Goal: Find specific page/section: Find specific page/section

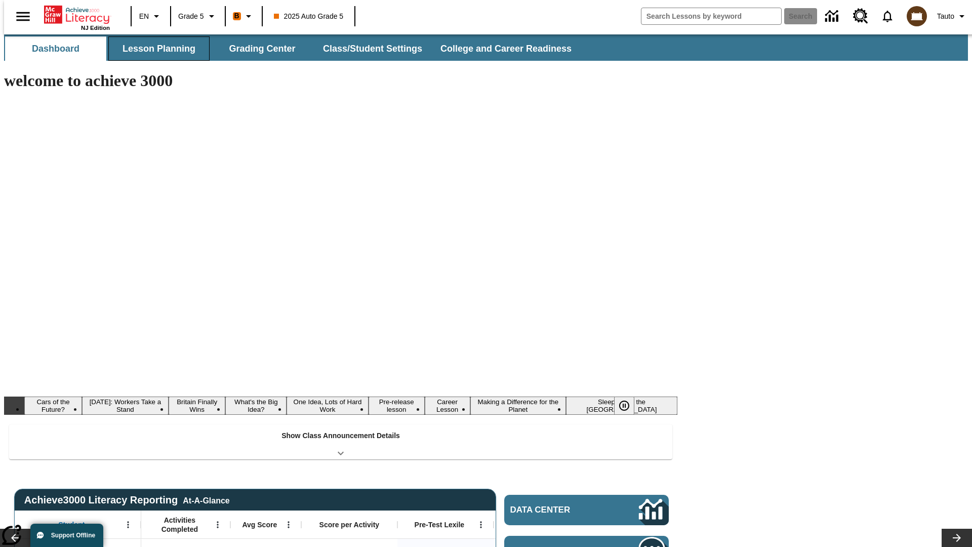
click at [155, 49] on button "Lesson Planning" at bounding box center [158, 48] width 101 height 24
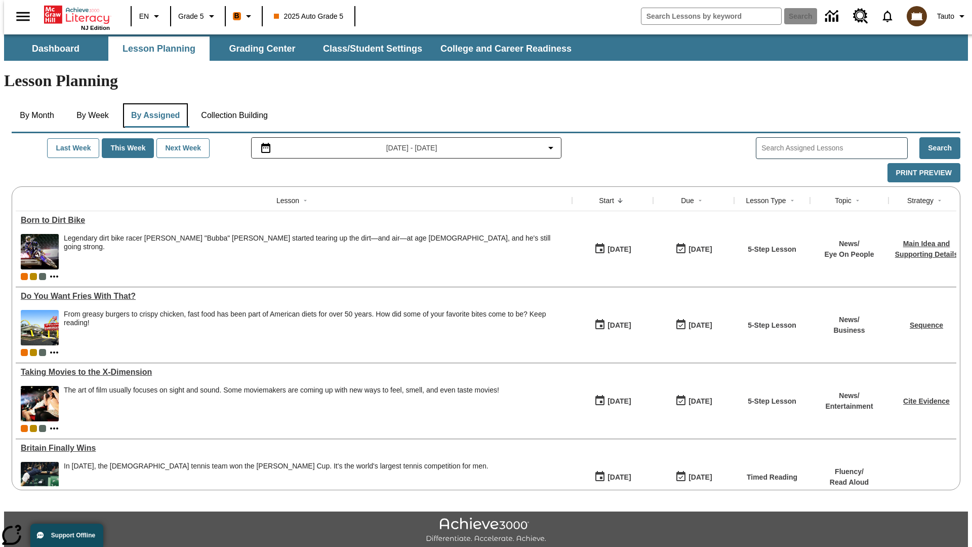
click at [153, 103] on button "By Assigned" at bounding box center [155, 115] width 65 height 24
type input "CVC Short Vowels Lesson 2"
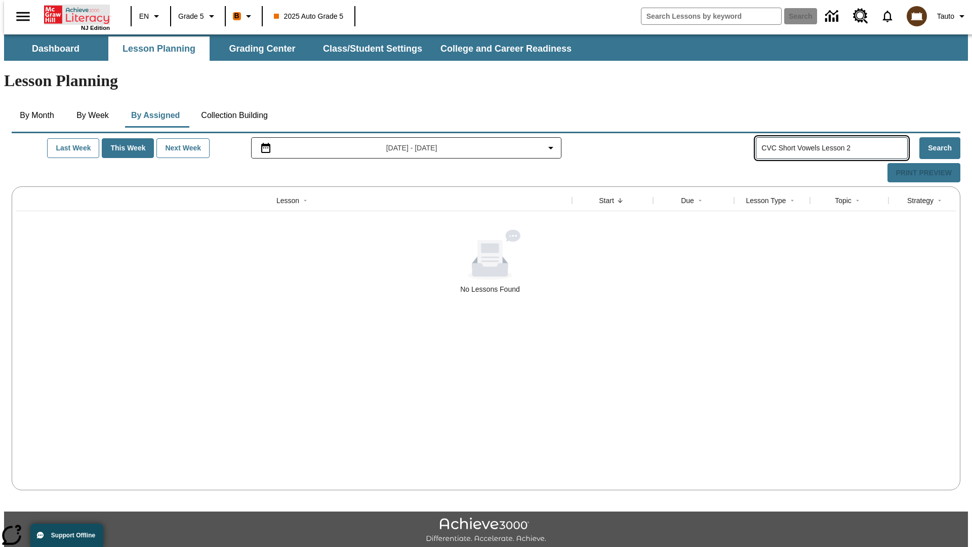
click at [73, 14] on icon "Home" at bounding box center [77, 15] width 67 height 20
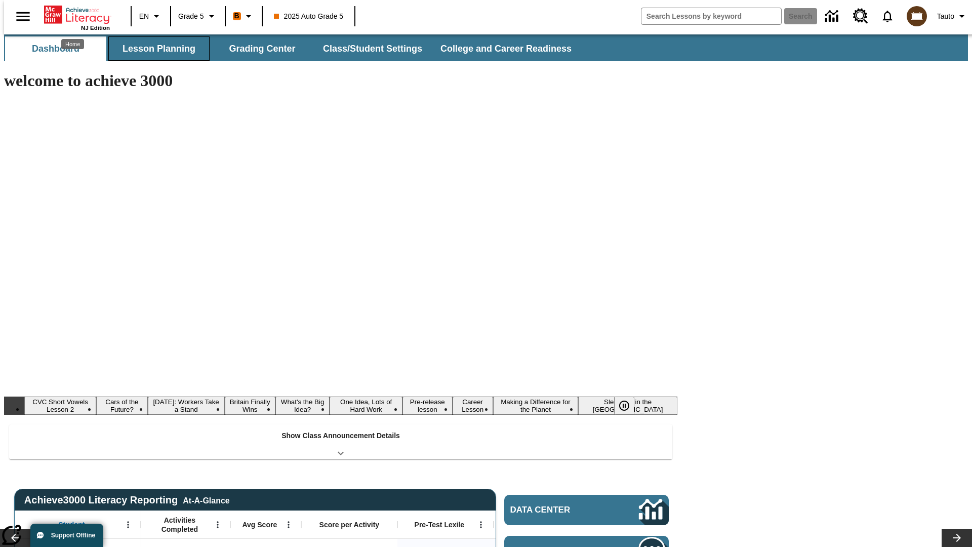
click at [155, 49] on button "Lesson Planning" at bounding box center [158, 48] width 101 height 24
